Goal: Task Accomplishment & Management: Use online tool/utility

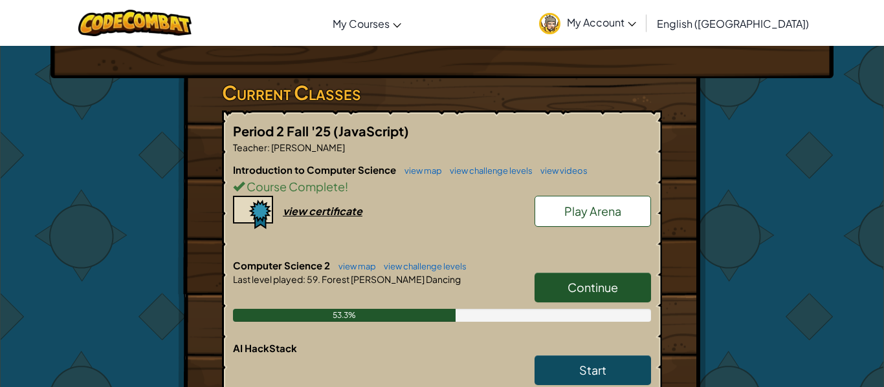
scroll to position [228, 0]
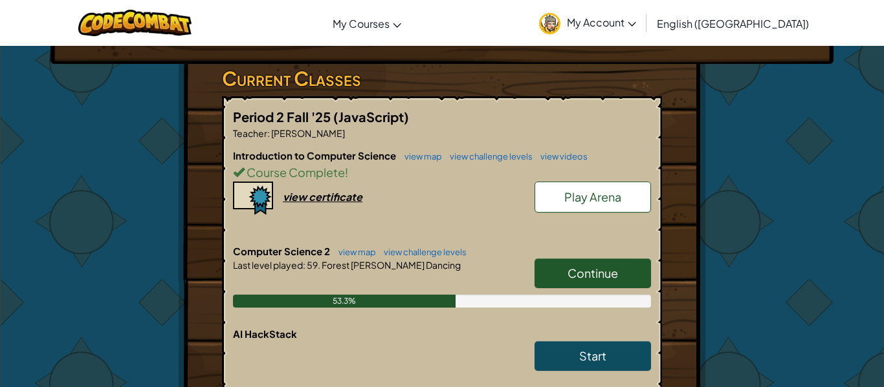
click at [612, 266] on span "Continue" at bounding box center [592, 273] width 50 height 15
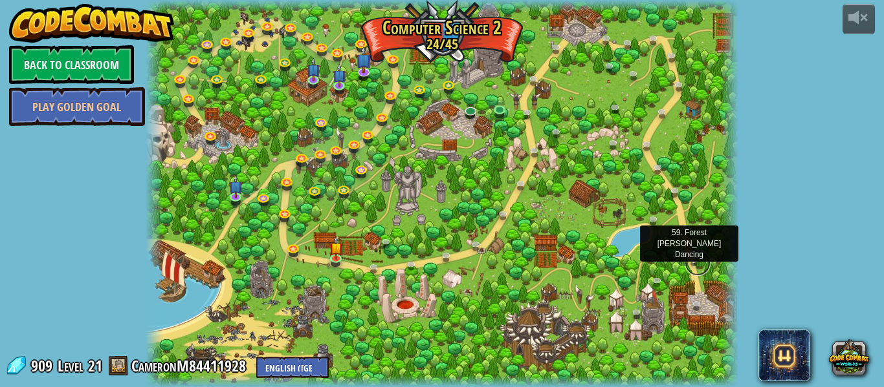
click at [699, 259] on link at bounding box center [697, 263] width 26 height 26
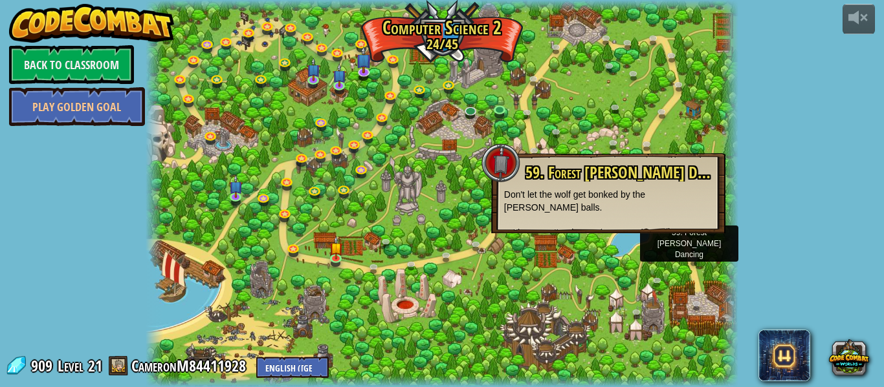
click at [550, 147] on div at bounding box center [442, 193] width 593 height 387
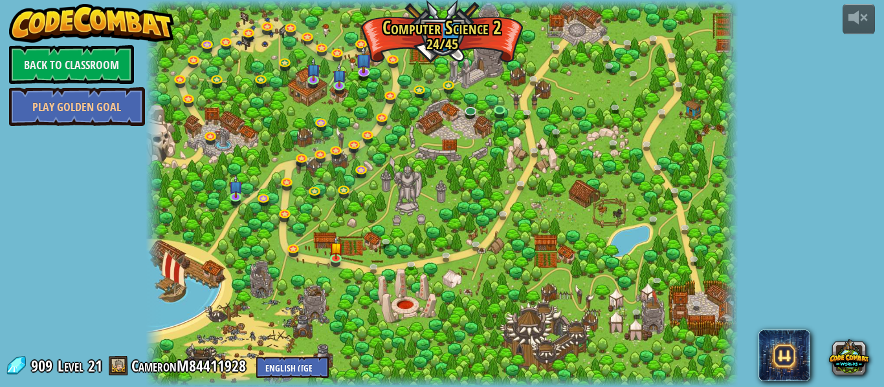
click at [28, 370] on div "909 Level 21 CameronM84411928 English ([GEOGRAPHIC_DATA]) English ([GEOGRAPHIC_…" at bounding box center [166, 367] width 323 height 23
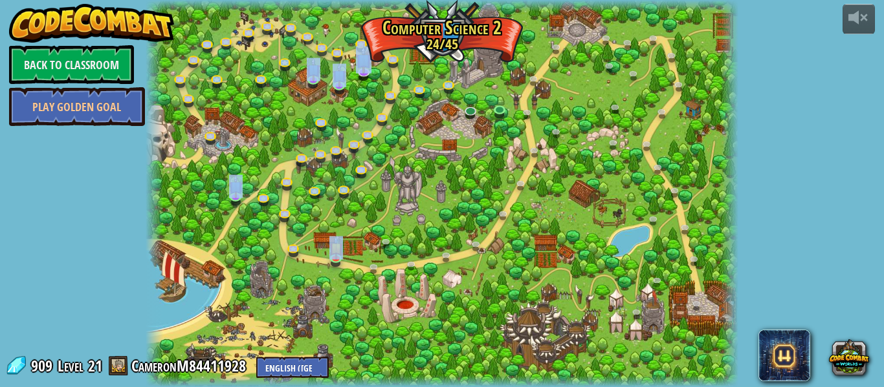
drag, startPoint x: 30, startPoint y: 365, endPoint x: 118, endPoint y: 346, distance: 90.7
click at [118, 346] on div "powered by Back to Classroom Play Golden Goal 8. Picnic Buster Protect the picn…" at bounding box center [442, 193] width 884 height 387
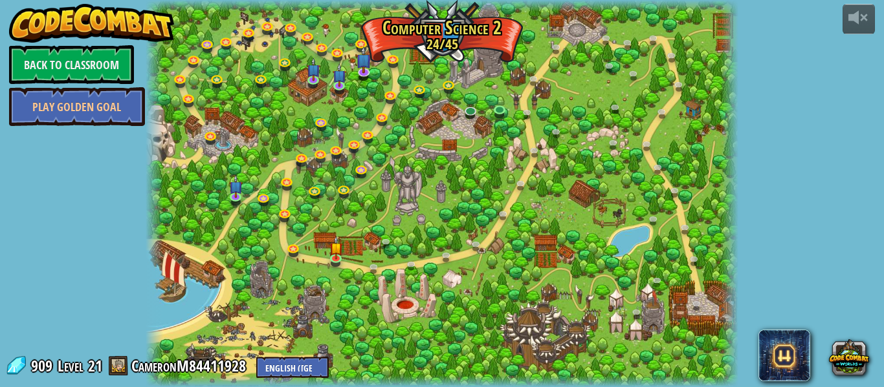
click at [125, 375] on span at bounding box center [118, 365] width 19 height 19
click at [124, 373] on span at bounding box center [118, 365] width 19 height 19
click at [140, 371] on link "CameronM84411928" at bounding box center [190, 366] width 118 height 21
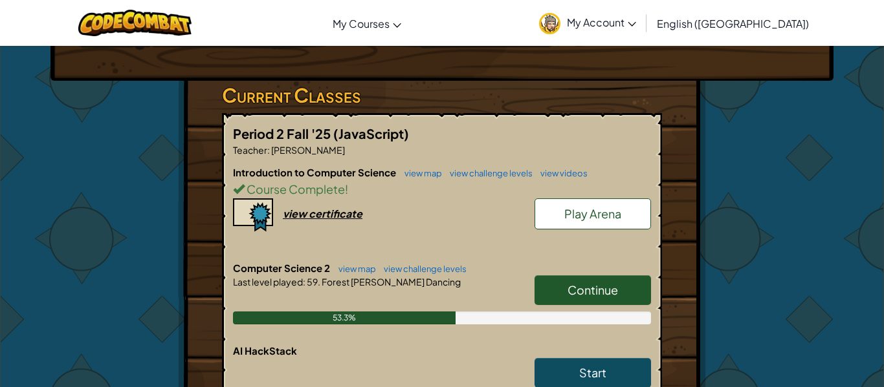
scroll to position [210, 0]
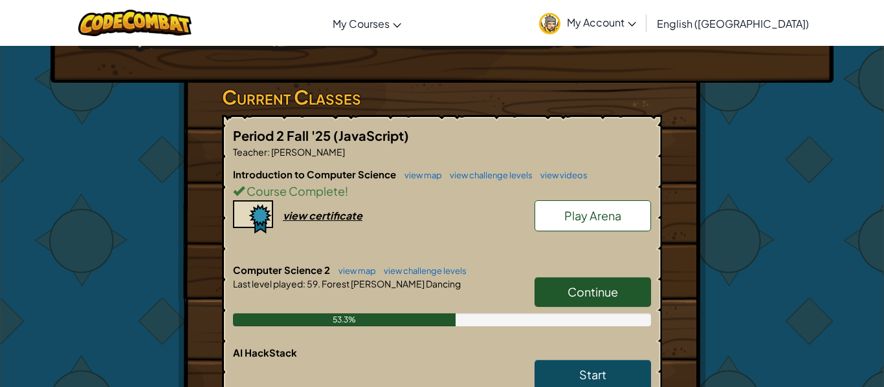
click at [610, 277] on link "Continue" at bounding box center [592, 292] width 116 height 30
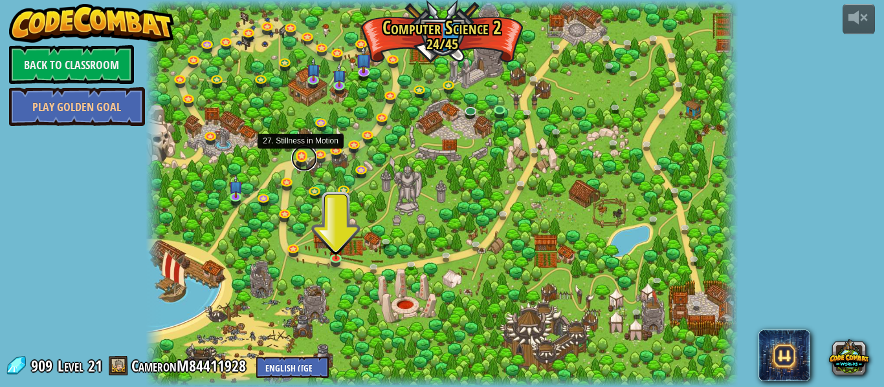
click at [302, 157] on link at bounding box center [304, 159] width 26 height 26
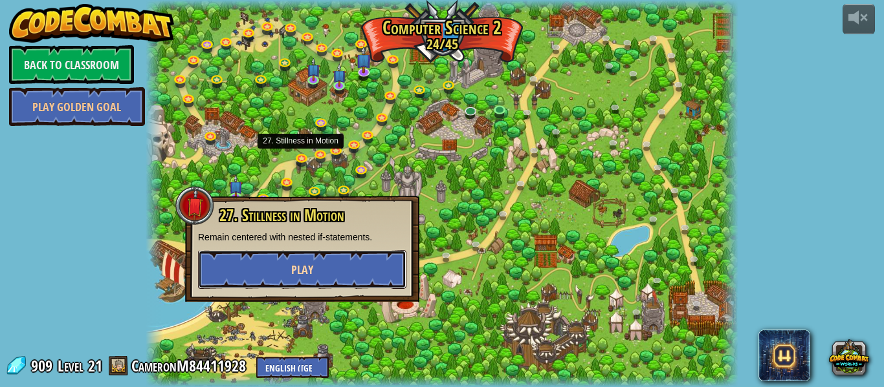
click at [308, 265] on span "Play" at bounding box center [302, 270] width 22 height 16
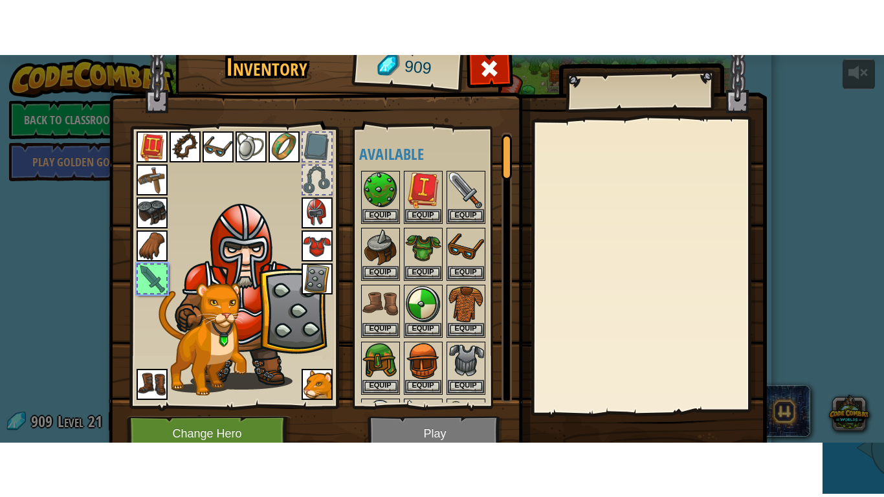
scroll to position [109, 0]
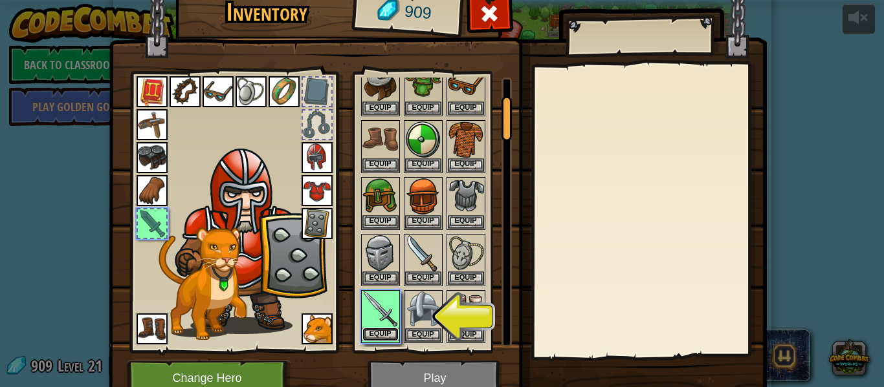
click at [385, 336] on button "Equip" at bounding box center [380, 335] width 36 height 14
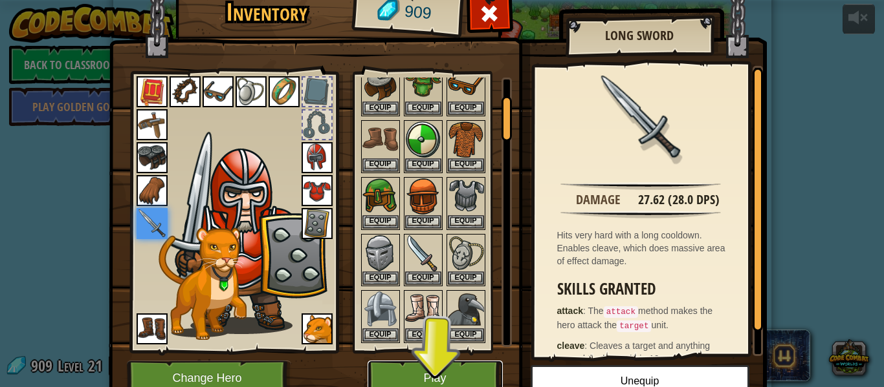
click at [427, 382] on button "Play" at bounding box center [434, 379] width 135 height 36
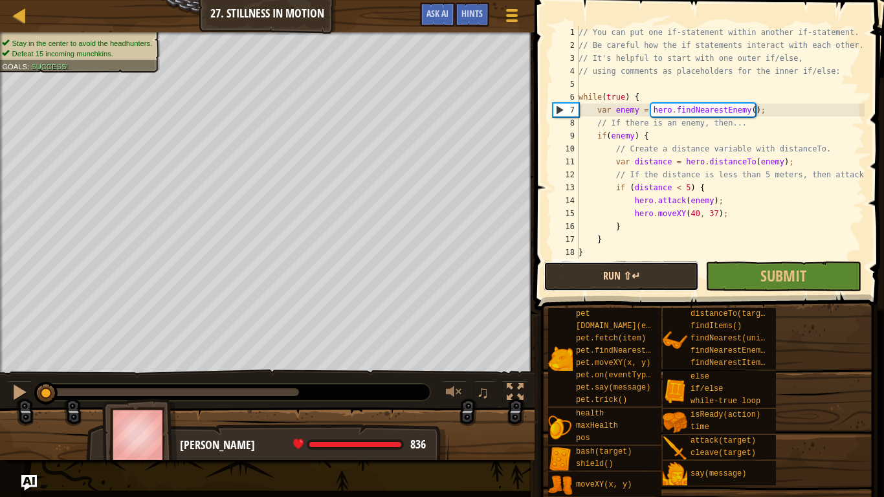
click at [677, 276] on button "Run ⇧↵" at bounding box center [620, 276] width 155 height 30
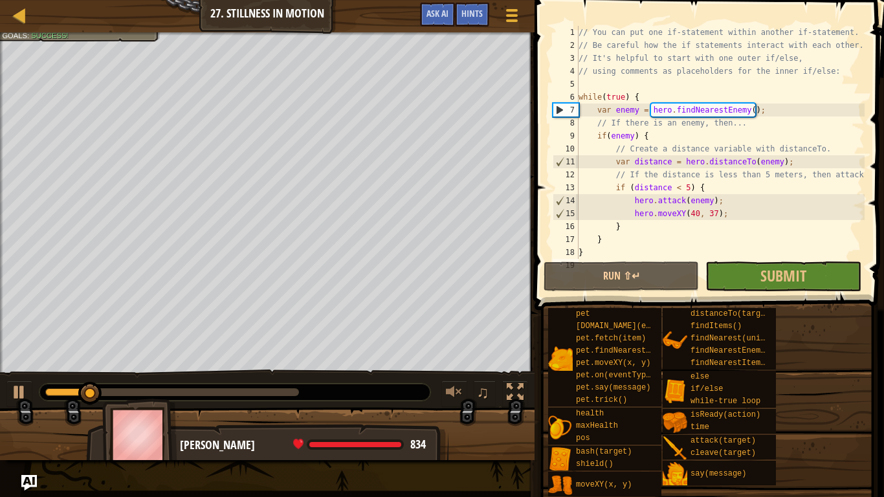
click at [729, 209] on div "// You can put one if-statement within another if-statement. // Be careful how …" at bounding box center [720, 155] width 288 height 259
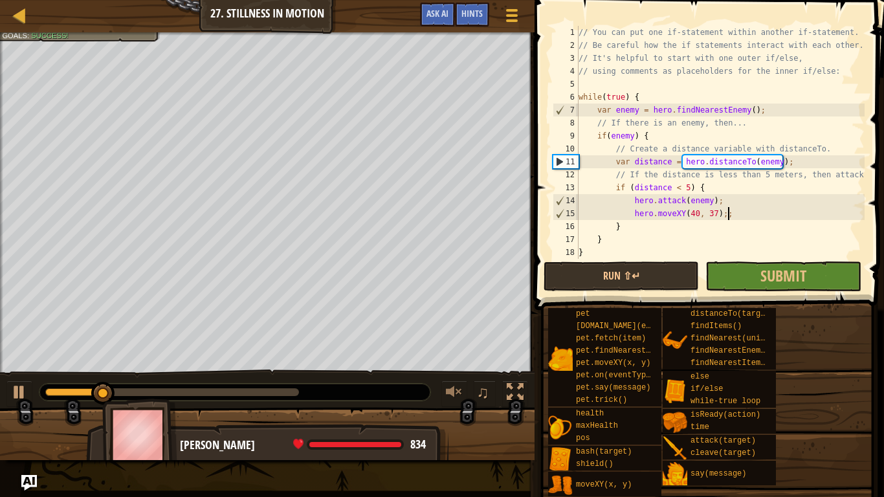
type textarea "hero.moveXY(40, 37);"
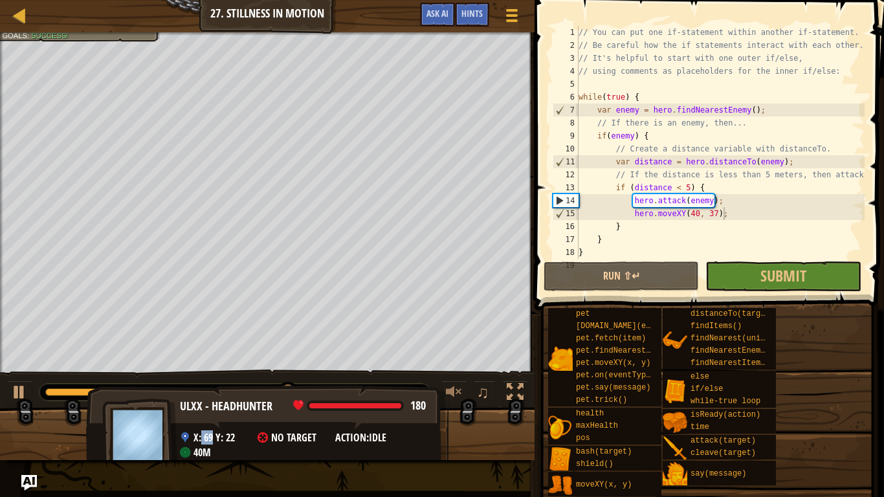
drag, startPoint x: 212, startPoint y: 435, endPoint x: 200, endPoint y: 434, distance: 11.7
click at [200, 387] on span "x: 69 y: 22" at bounding box center [213, 437] width 41 height 14
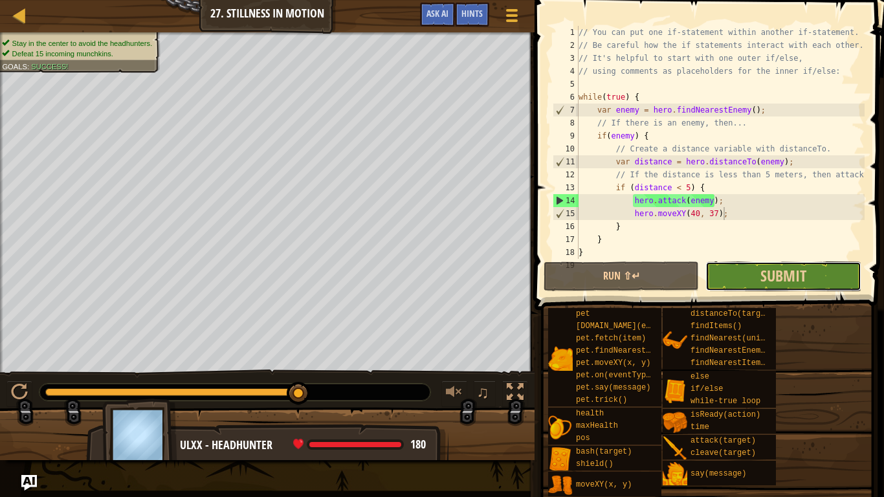
click at [746, 277] on button "Submit" at bounding box center [782, 276] width 155 height 30
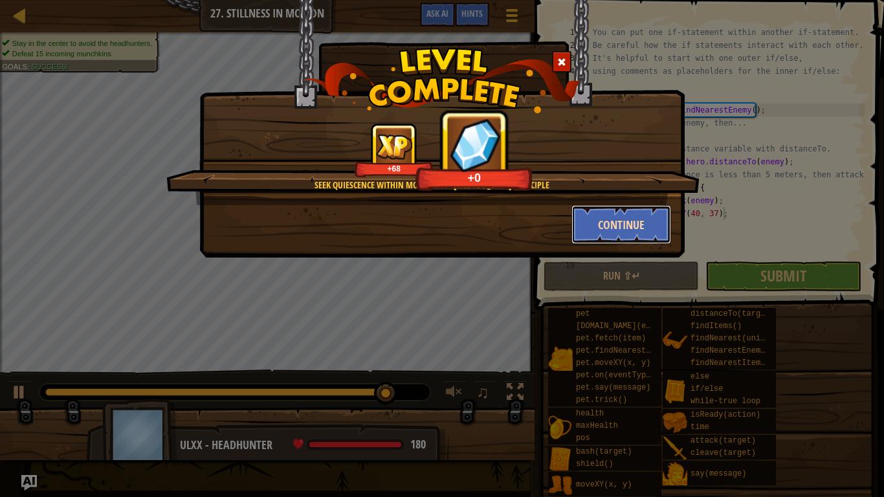
click at [601, 210] on button "Continue" at bounding box center [621, 224] width 100 height 39
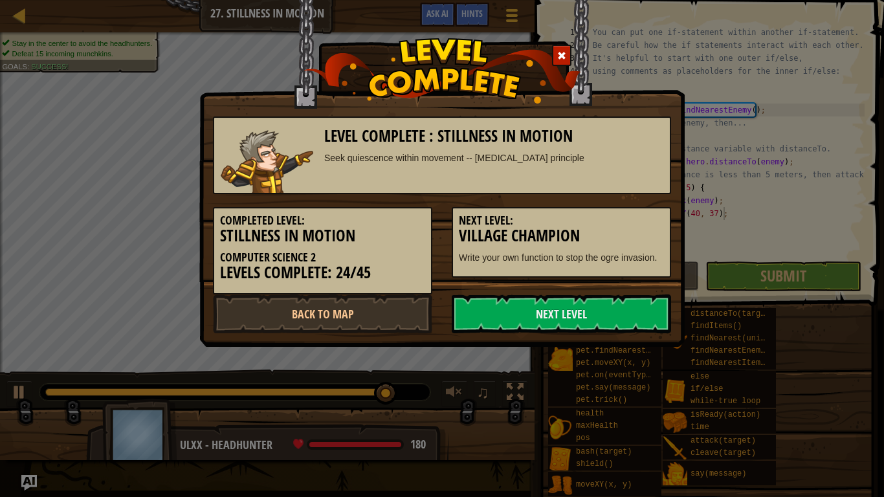
click at [603, 212] on div "Next Level: Village Champion Write your own function to stop the ogre invasion." at bounding box center [560, 242] width 219 height 71
click at [390, 324] on link "Back to Map" at bounding box center [322, 313] width 219 height 39
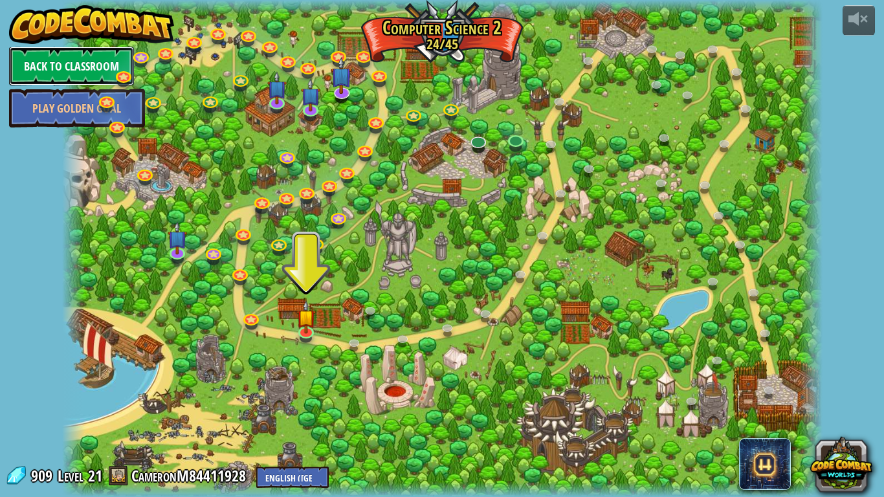
click at [119, 66] on link "Back to Classroom" at bounding box center [71, 66] width 125 height 39
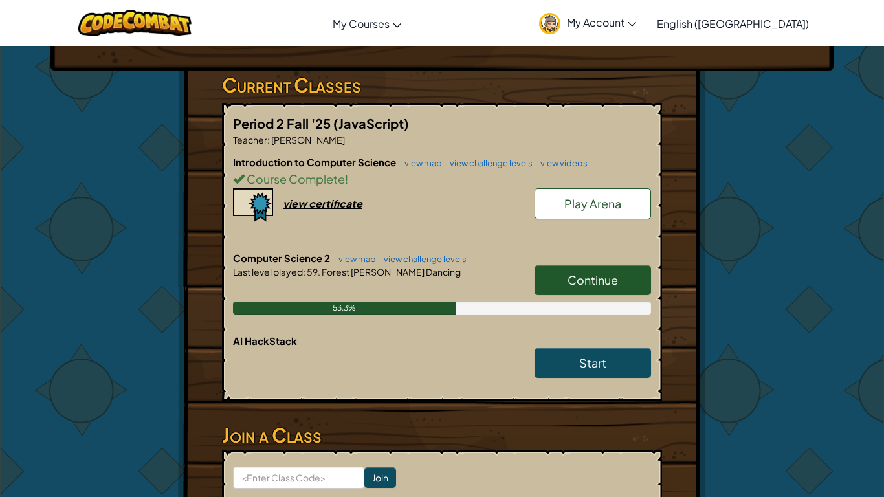
scroll to position [224, 0]
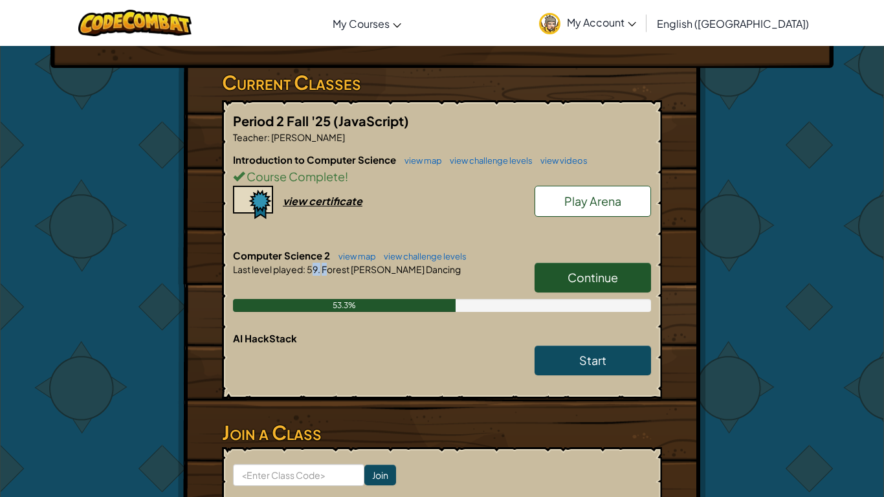
drag, startPoint x: 329, startPoint y: 245, endPoint x: 311, endPoint y: 247, distance: 17.6
click at [311, 263] on div "Last level played : 59. Forest [PERSON_NAME] Dancing" at bounding box center [442, 269] width 418 height 13
click at [557, 186] on link "Play Arena" at bounding box center [592, 201] width 116 height 31
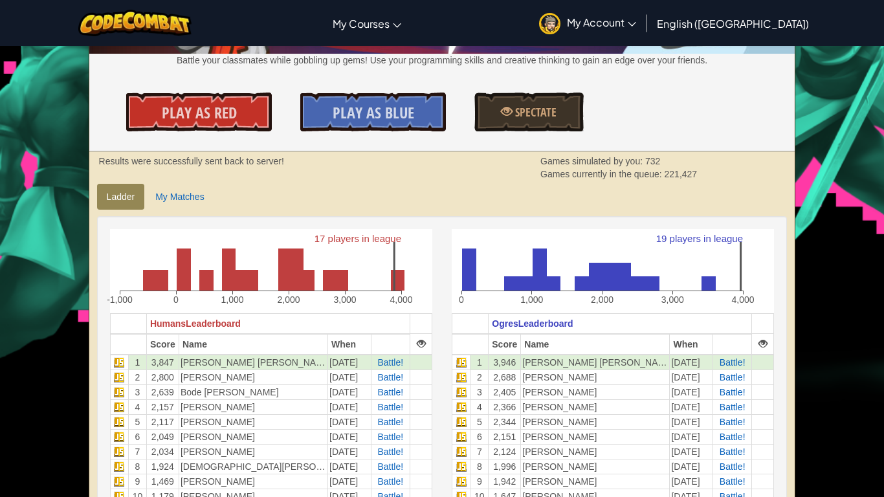
scroll to position [168, 0]
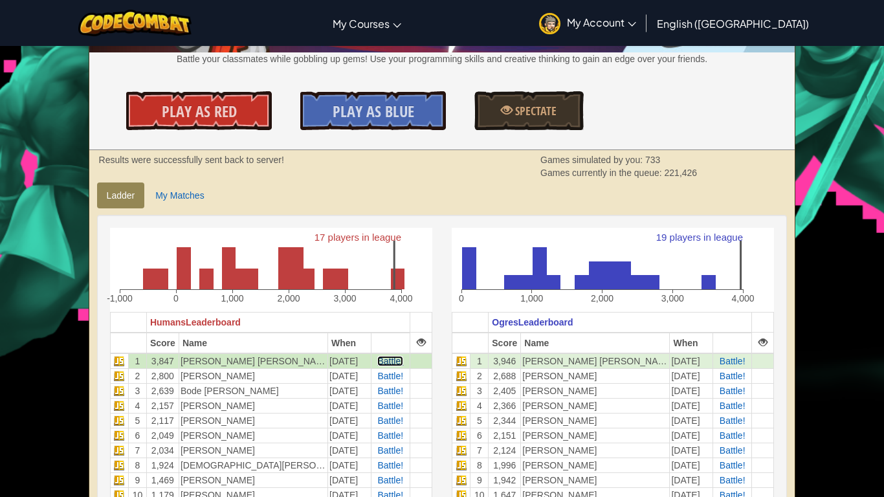
click at [397, 358] on span "Battle!" at bounding box center [390, 361] width 26 height 10
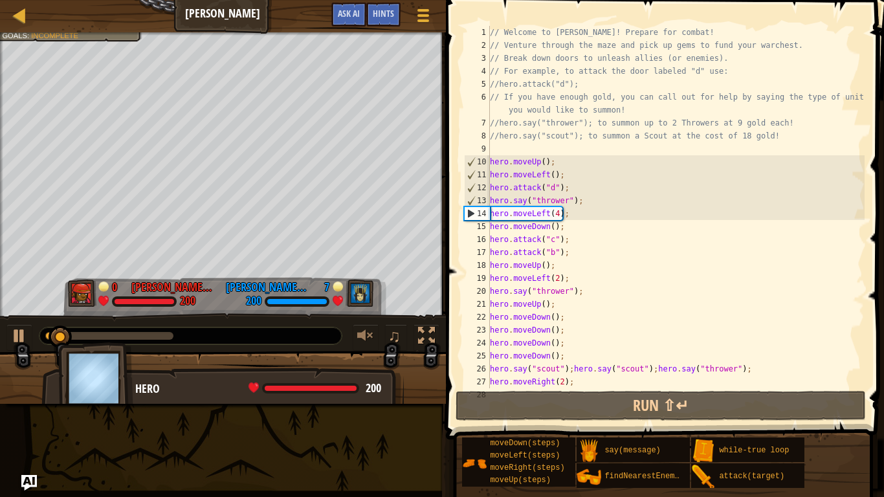
click at [120, 340] on div at bounding box center [190, 335] width 302 height 17
click at [120, 336] on div "0:30.6 Now: 0:07.4 Max: 0:52.8" at bounding box center [109, 336] width 128 height 8
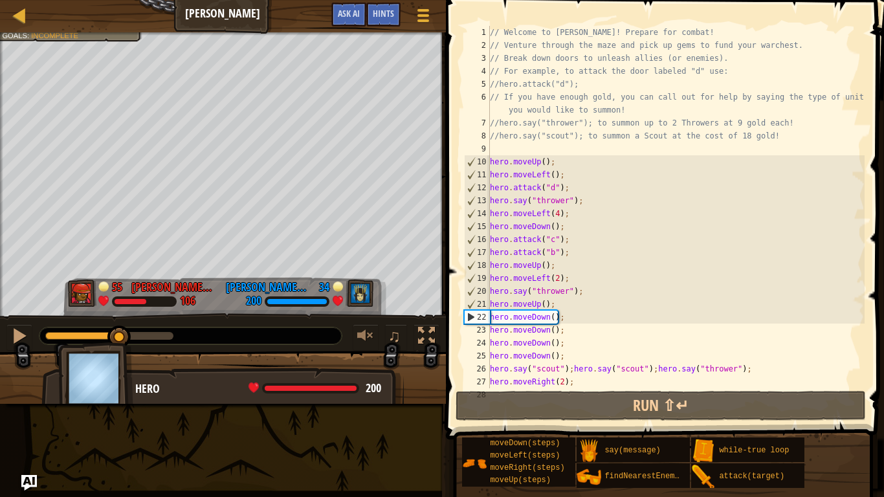
click at [142, 331] on div at bounding box center [190, 335] width 302 height 17
click at [147, 340] on div at bounding box center [190, 335] width 302 height 17
click at [147, 335] on div at bounding box center [109, 336] width 128 height 8
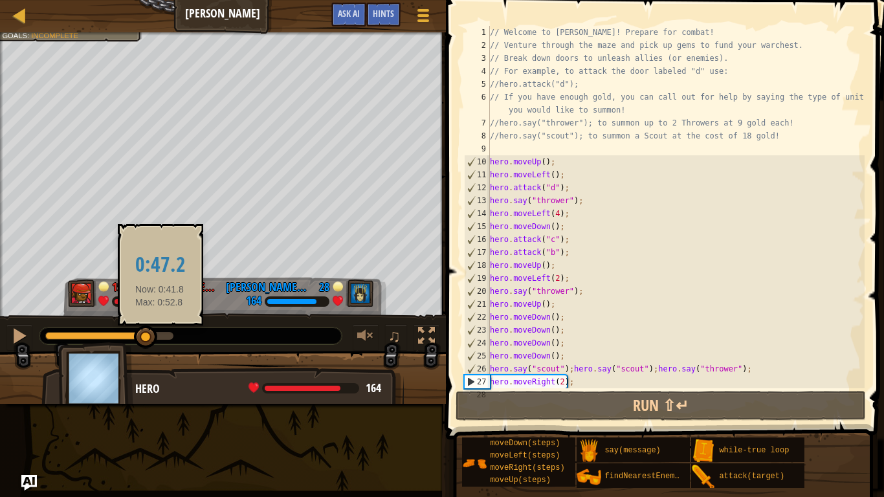
click at [161, 332] on div at bounding box center [109, 336] width 128 height 8
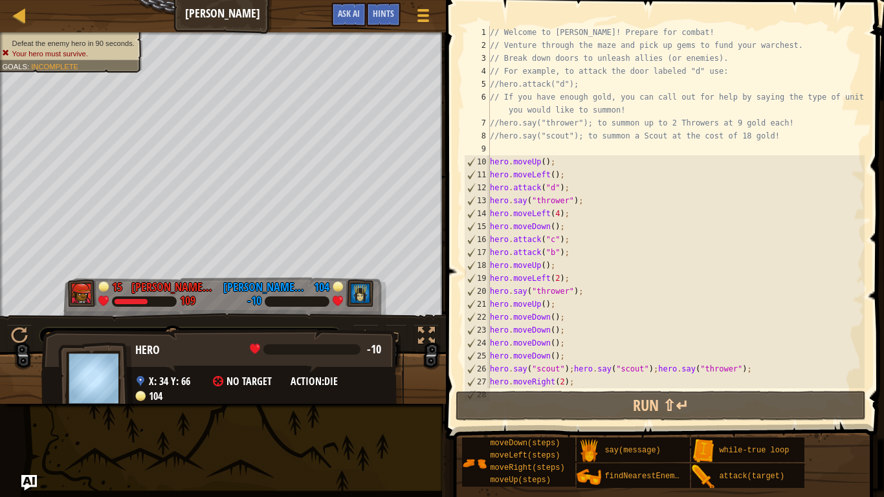
drag, startPoint x: 180, startPoint y: 335, endPoint x: 201, endPoint y: 380, distance: 49.5
click at [201, 380] on div "Defeat the enemy hero in 90 seconds. Your hero must survive. Goals : Incomplete…" at bounding box center [442, 217] width 884 height 371
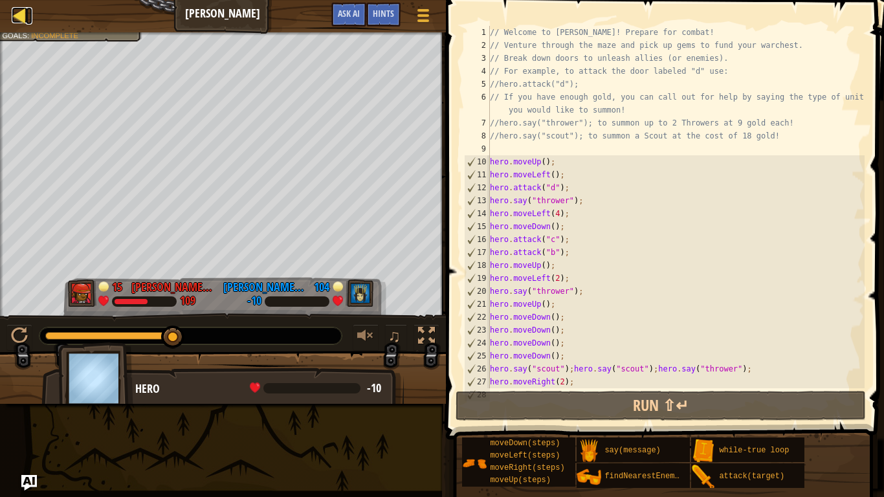
click at [21, 23] on div at bounding box center [20, 15] width 16 height 16
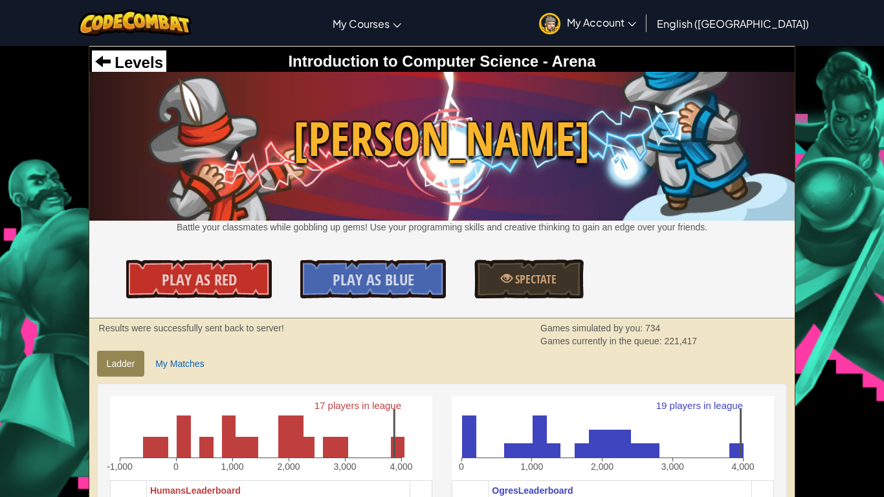
click at [575, 61] on span "- Arena" at bounding box center [566, 60] width 57 height 17
click at [98, 50] on div "Levels" at bounding box center [129, 62] width 74 height 25
click at [240, 274] on link "Play As Red" at bounding box center [198, 278] width 145 height 39
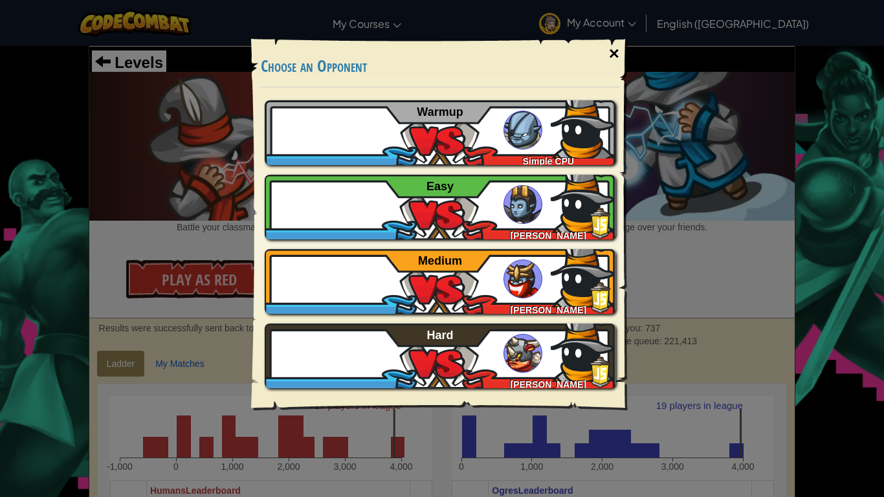
click at [615, 59] on div "×" at bounding box center [614, 54] width 30 height 38
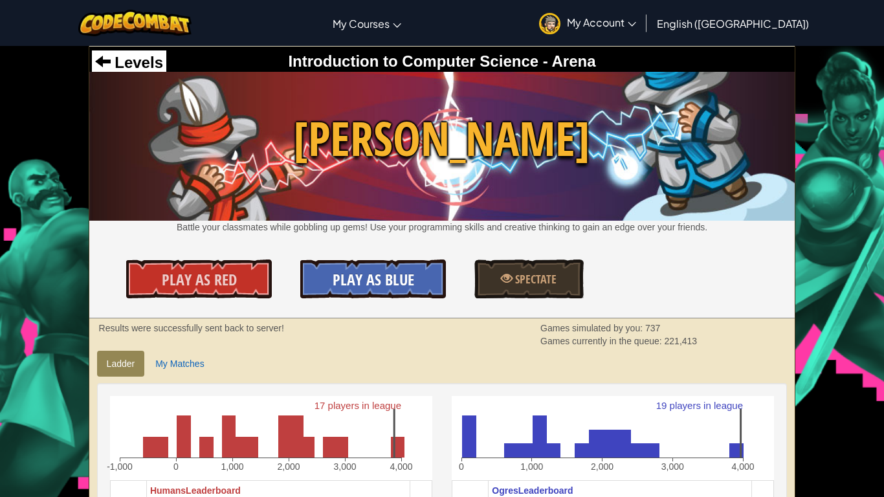
click at [421, 291] on link "Play As Blue" at bounding box center [372, 278] width 145 height 39
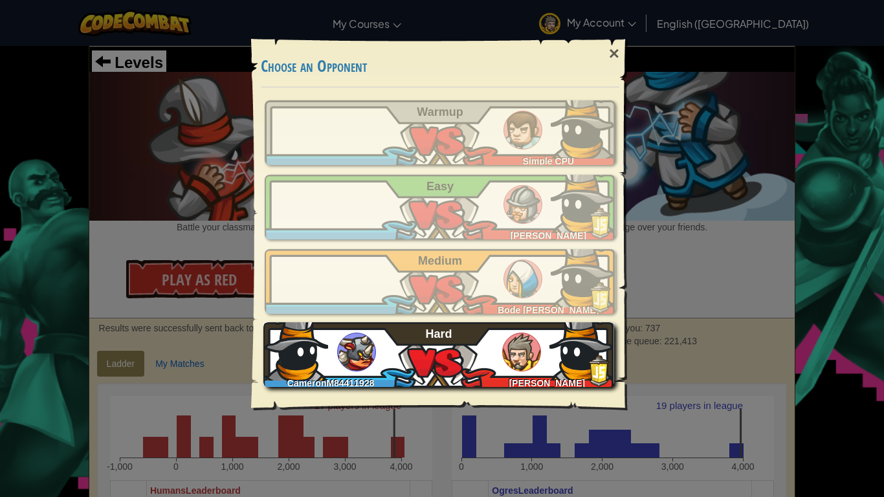
click at [486, 357] on div "CameronM84411928 [PERSON_NAME] Hard" at bounding box center [438, 354] width 351 height 65
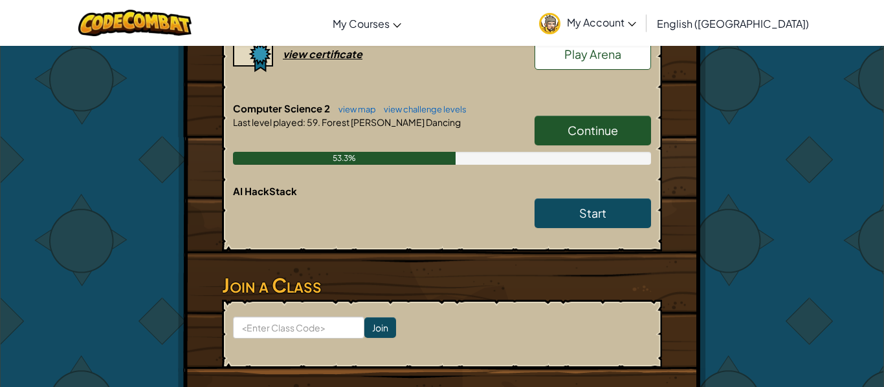
scroll to position [387, 0]
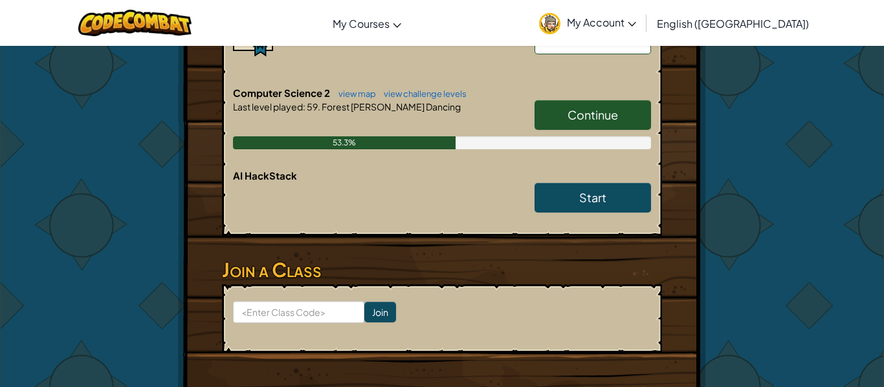
click at [583, 107] on span "Continue" at bounding box center [592, 114] width 50 height 15
